Goal: Information Seeking & Learning: Learn about a topic

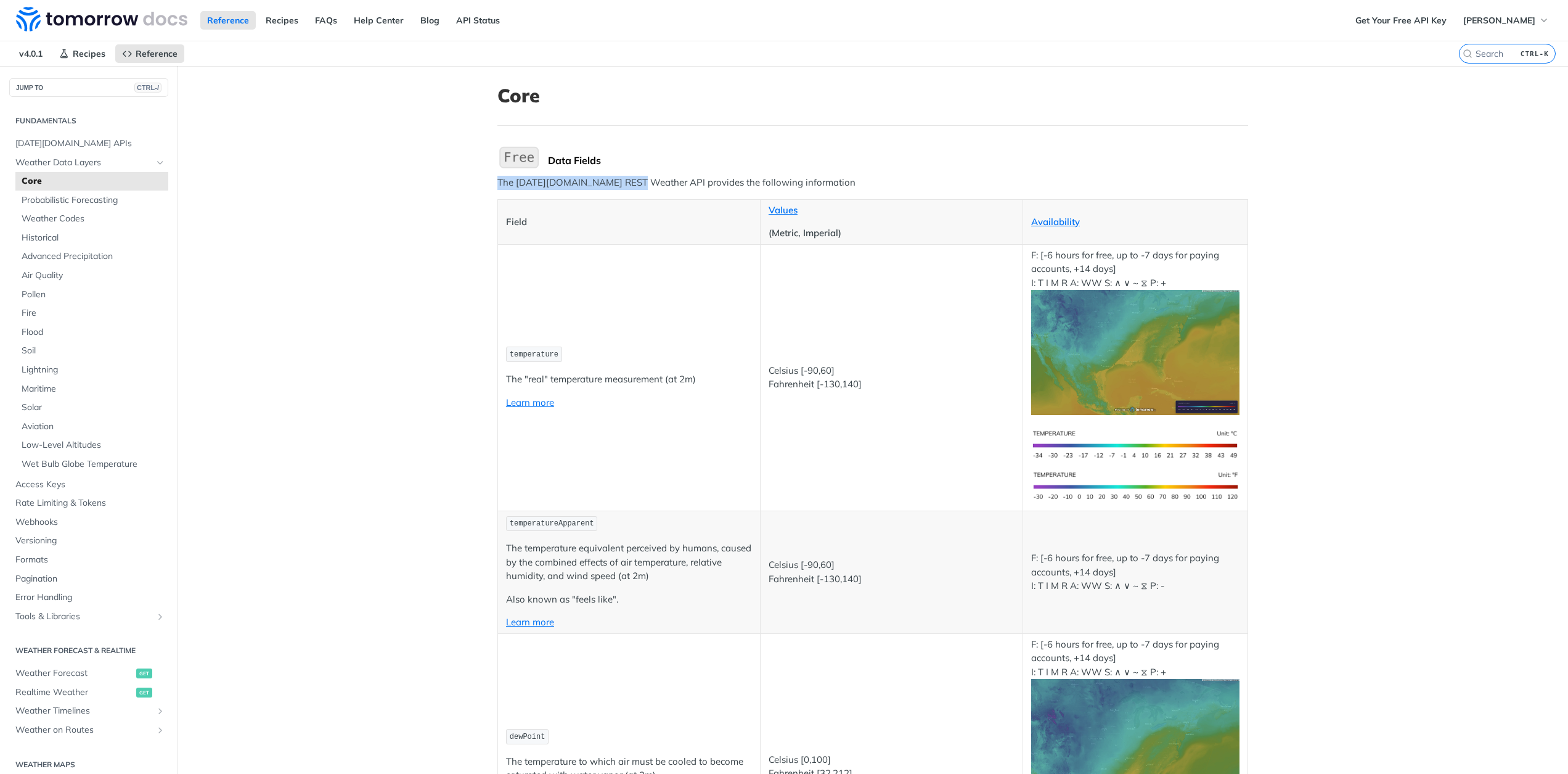
drag, startPoint x: 495, startPoint y: 184, endPoint x: 630, endPoint y: 182, distance: 135.0
click at [630, 182] on p "The [DATE][DOMAIN_NAME] REST Weather API provides the following information" at bounding box center [872, 183] width 751 height 14
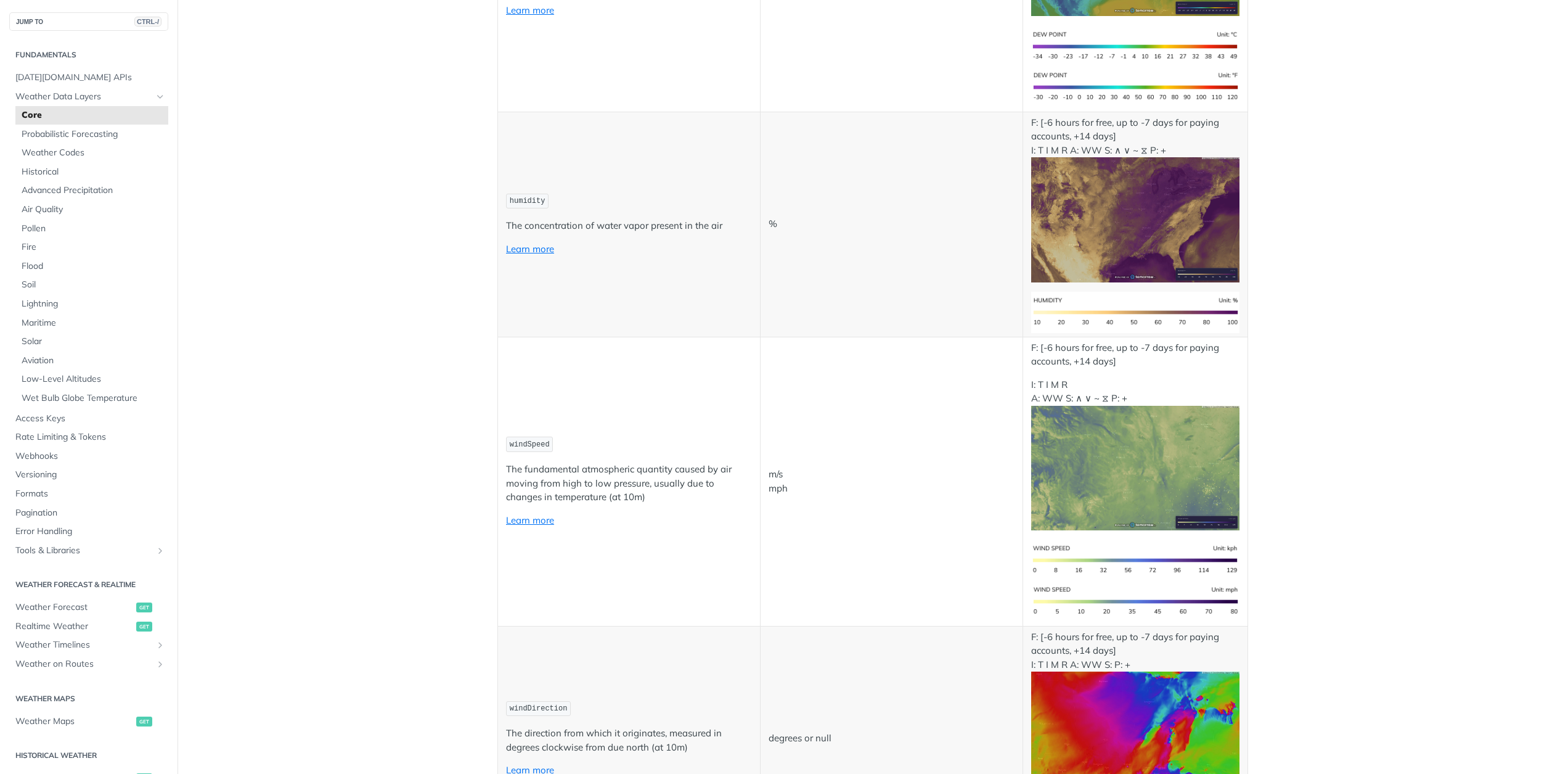
scroll to position [802, 0]
